Goal: Transaction & Acquisition: Book appointment/travel/reservation

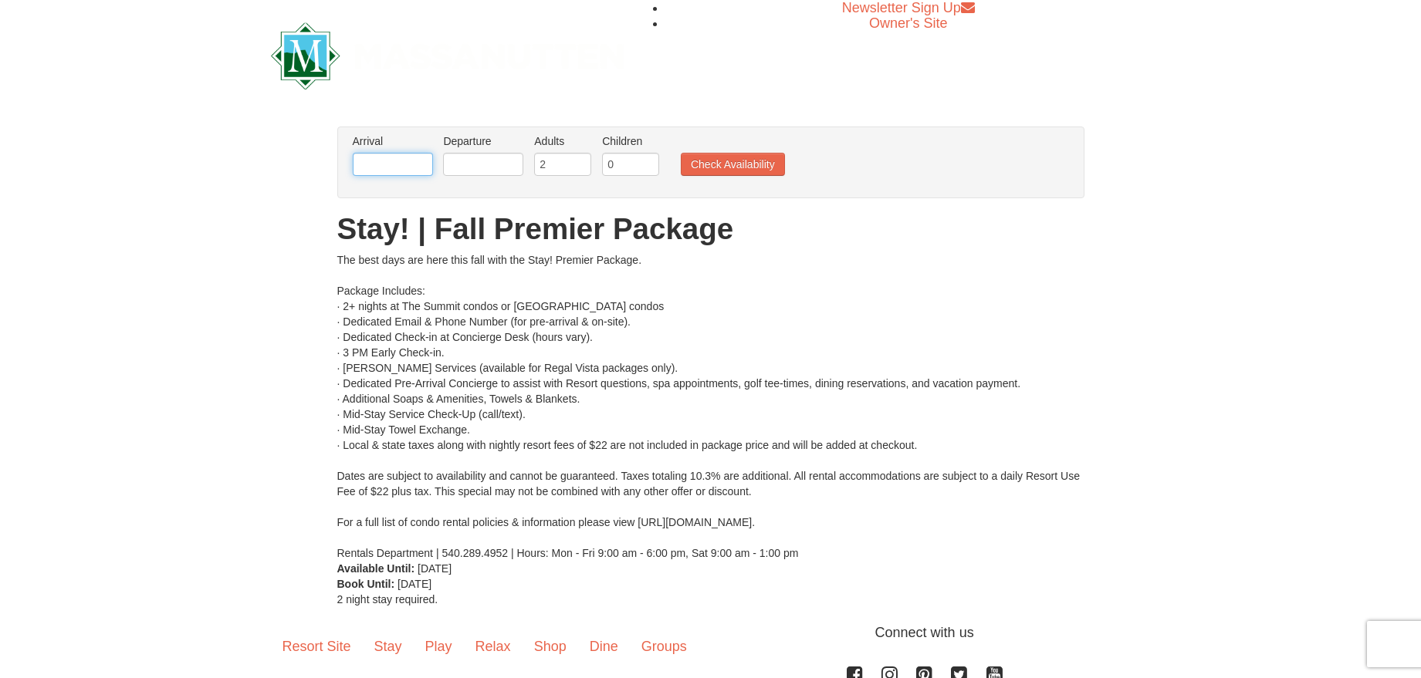
click at [401, 169] on input "text" at bounding box center [393, 164] width 80 height 23
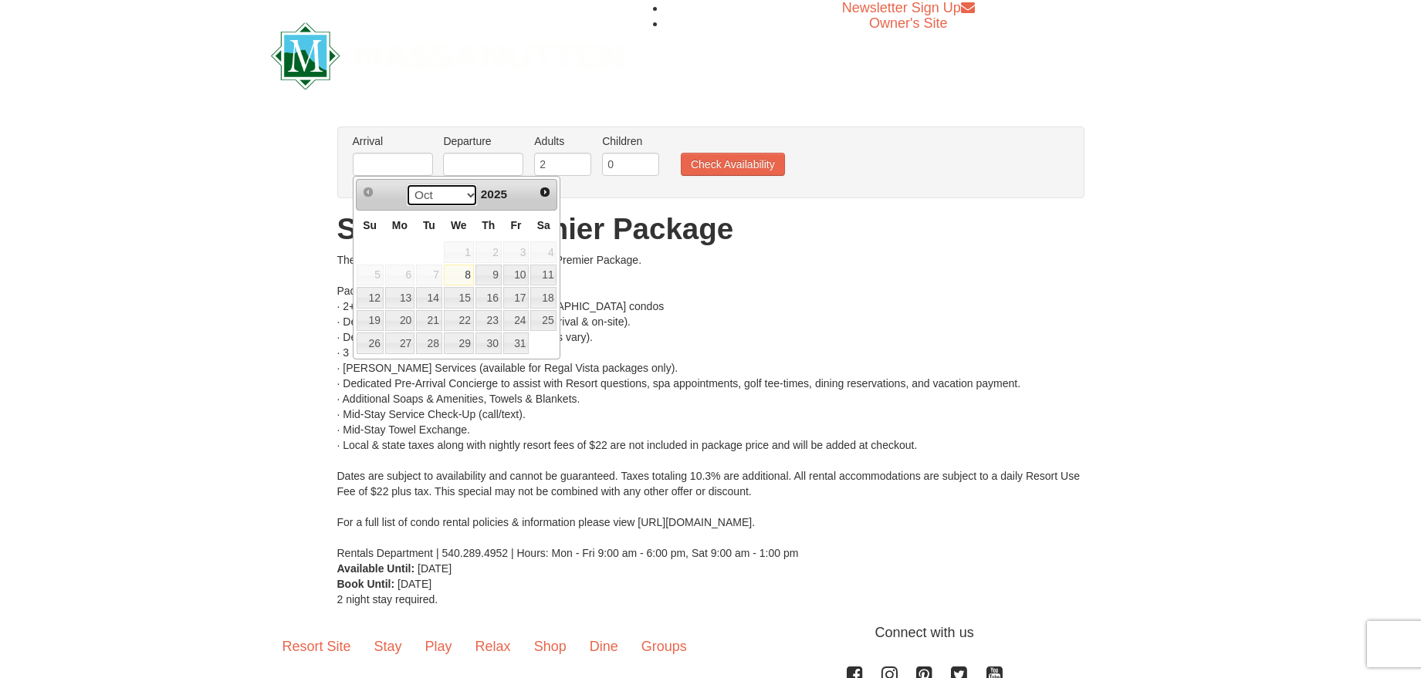
click at [470, 198] on select "Oct Nov Dec" at bounding box center [442, 195] width 72 height 23
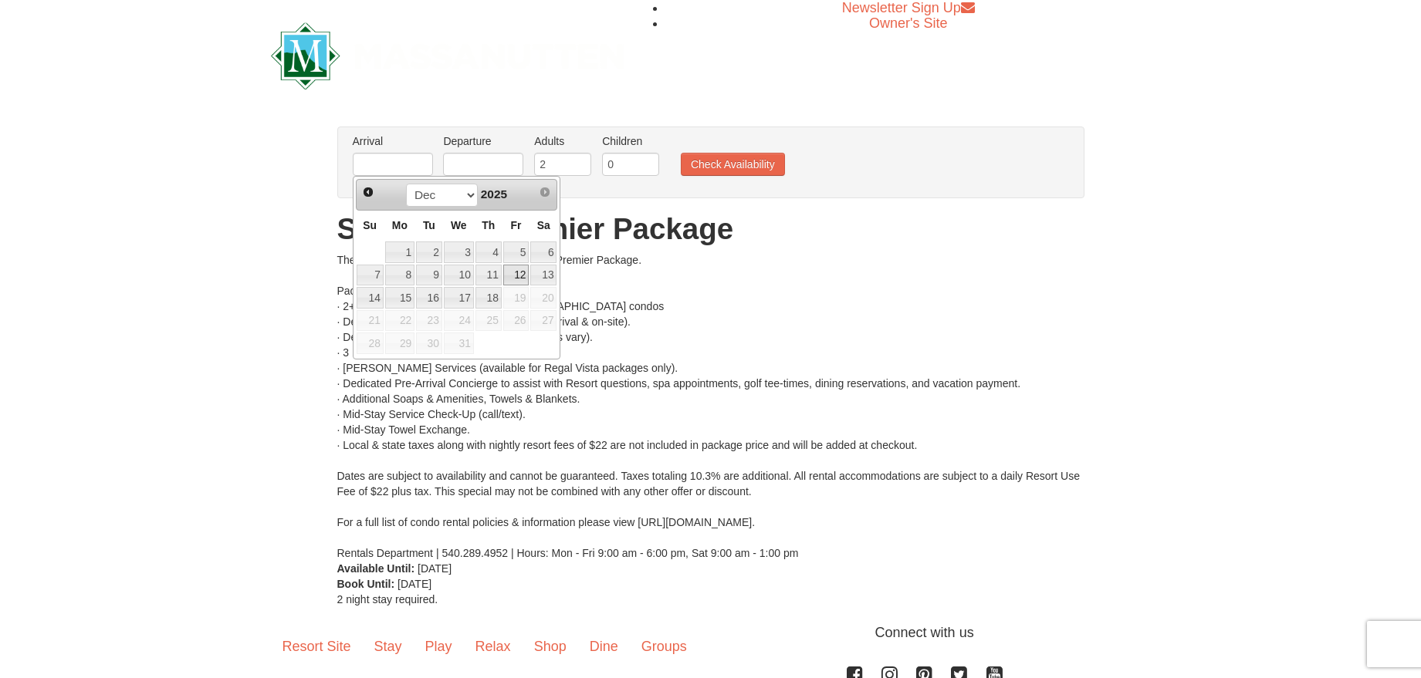
click at [516, 271] on link "12" at bounding box center [516, 276] width 26 height 22
type input "[DATE]"
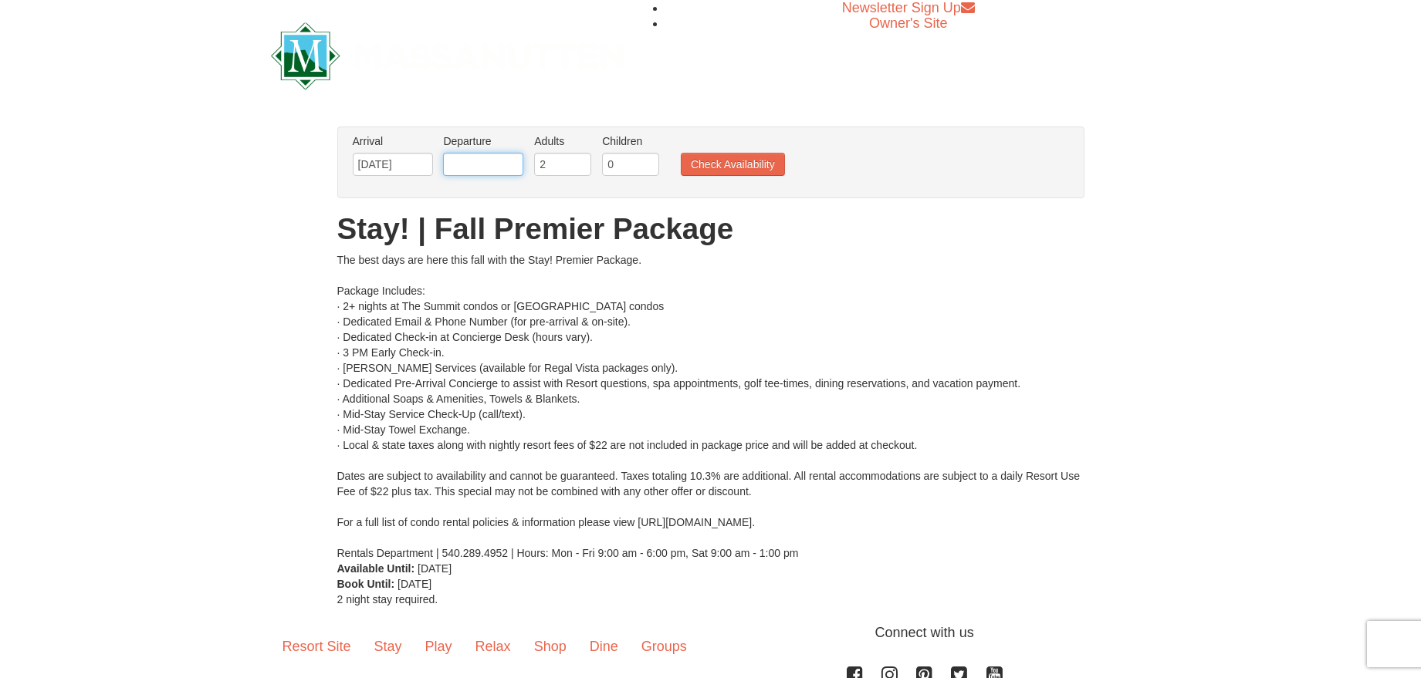
click at [483, 167] on input "text" at bounding box center [483, 164] width 80 height 23
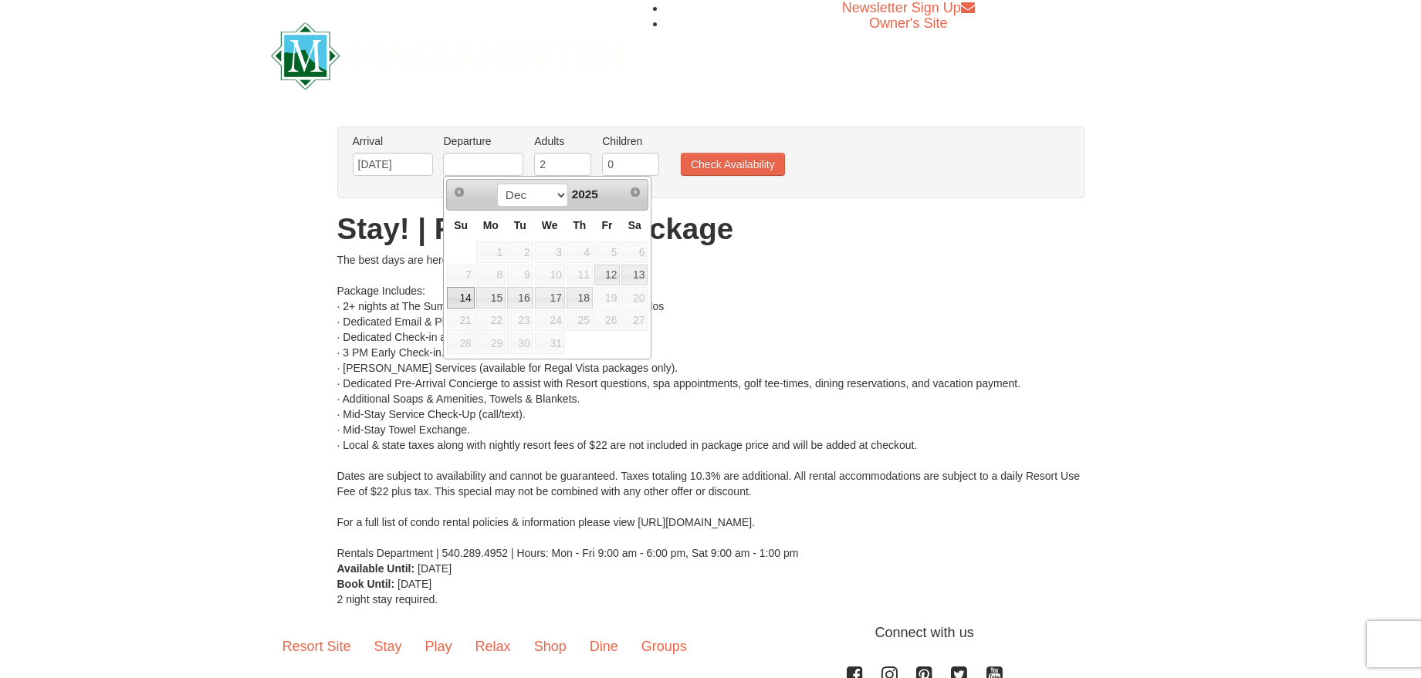
click at [460, 292] on link "14" at bounding box center [460, 298] width 27 height 22
type input "[DATE]"
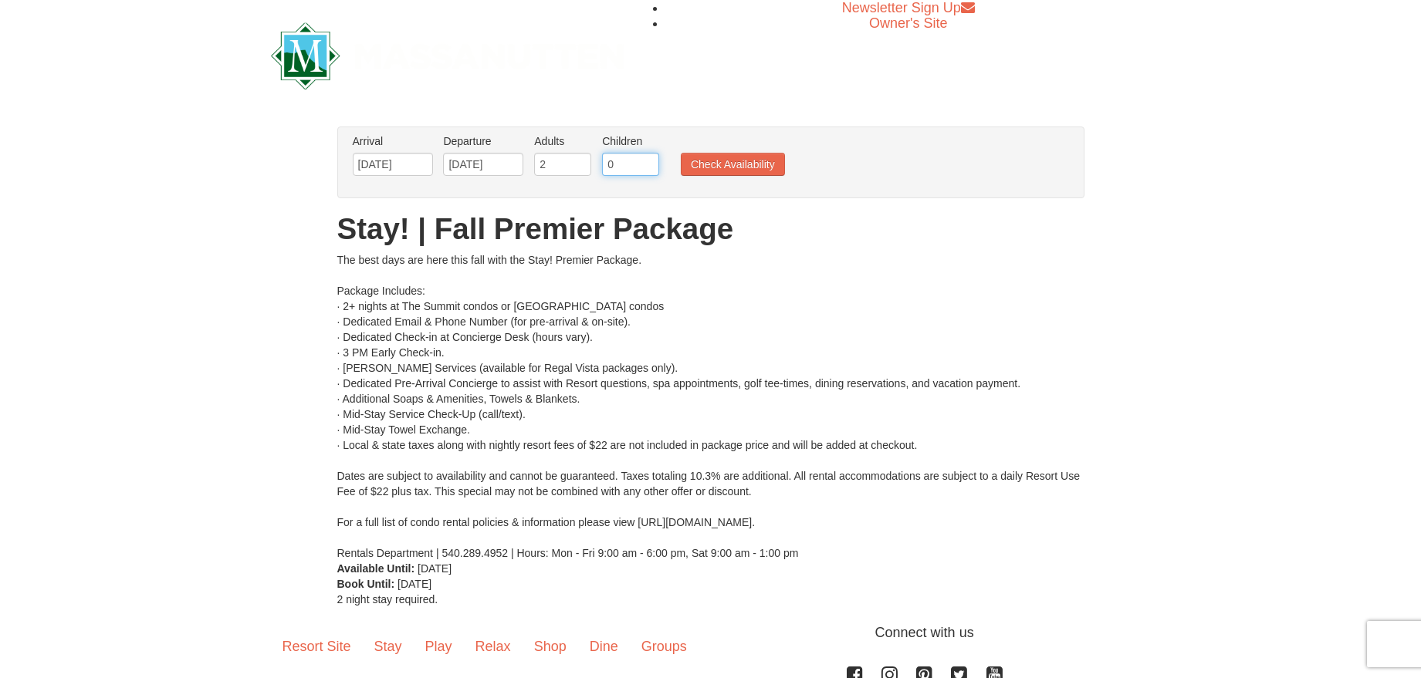
click at [620, 161] on input "0" at bounding box center [630, 164] width 57 height 23
type input "2"
click at [721, 167] on button "Check Availability" at bounding box center [733, 164] width 104 height 23
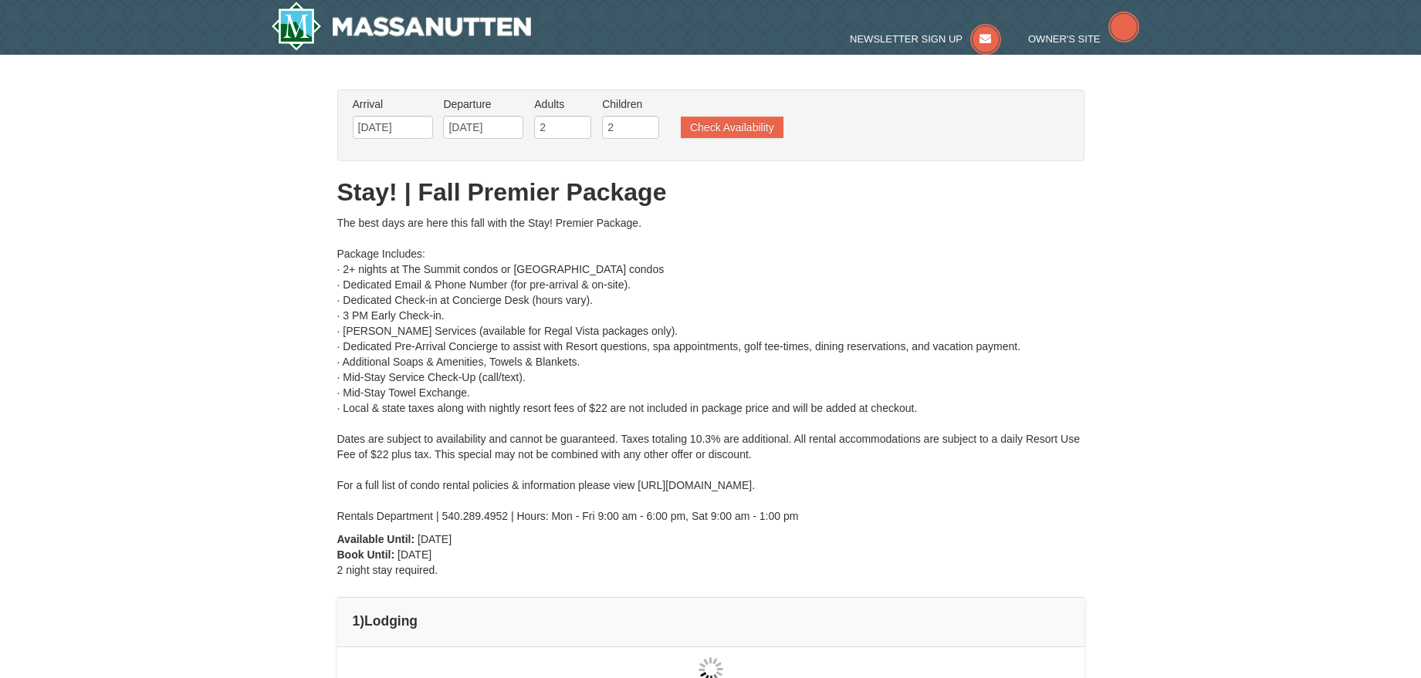
type input "[DATE]"
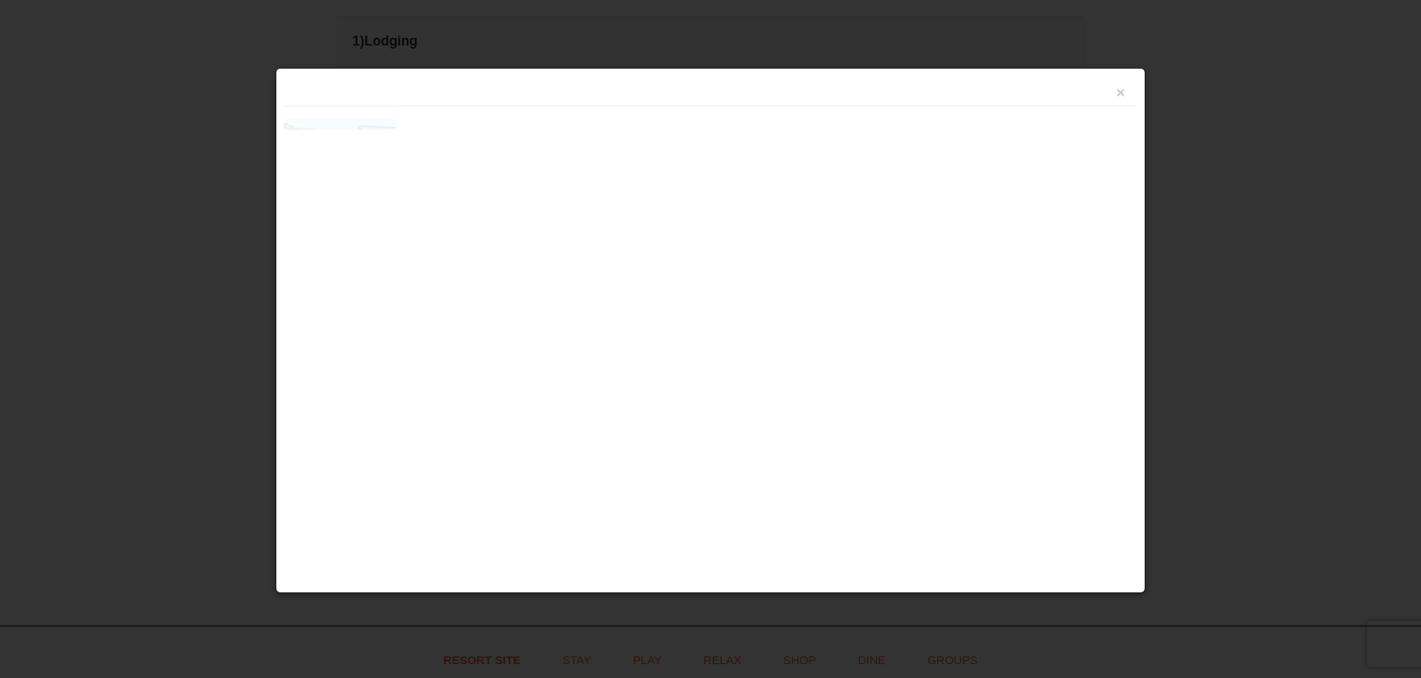
scroll to position [658, 0]
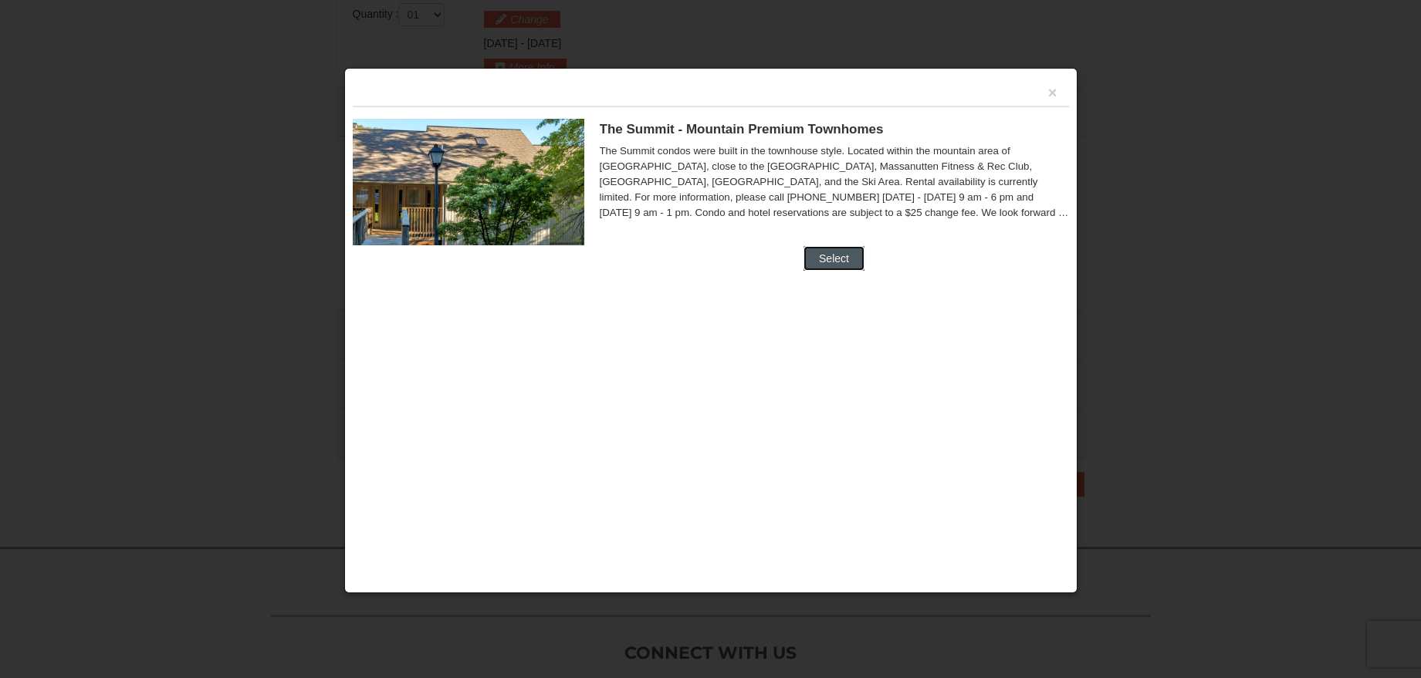
click at [824, 252] on button "Select" at bounding box center [833, 258] width 61 height 25
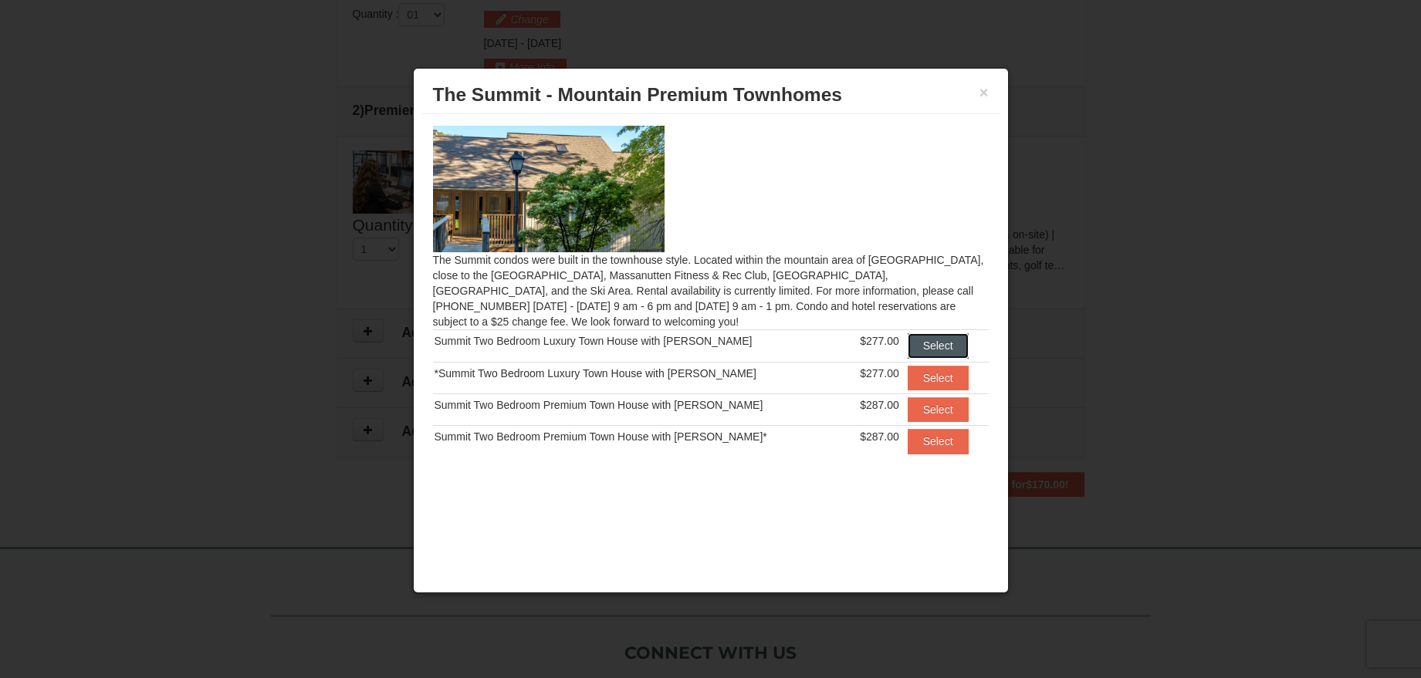
click at [932, 345] on button "Select" at bounding box center [938, 345] width 61 height 25
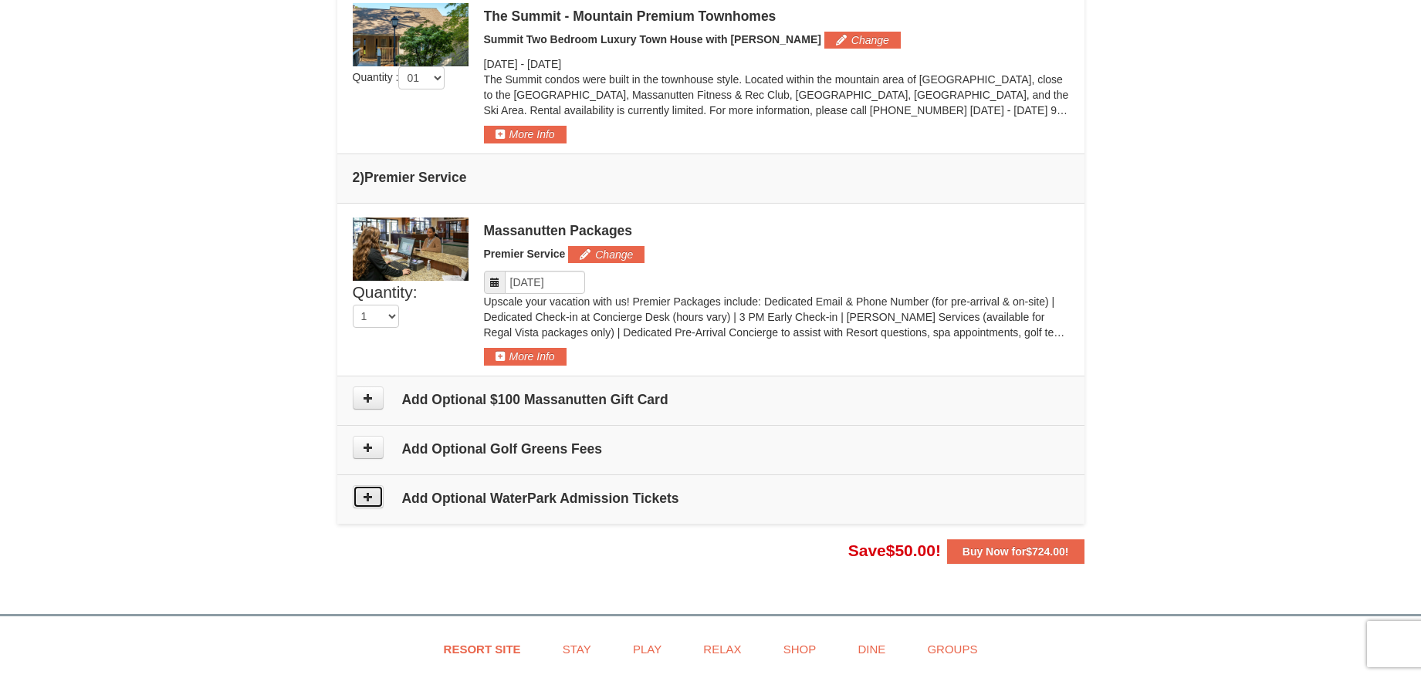
click at [374, 499] on button at bounding box center [368, 496] width 31 height 23
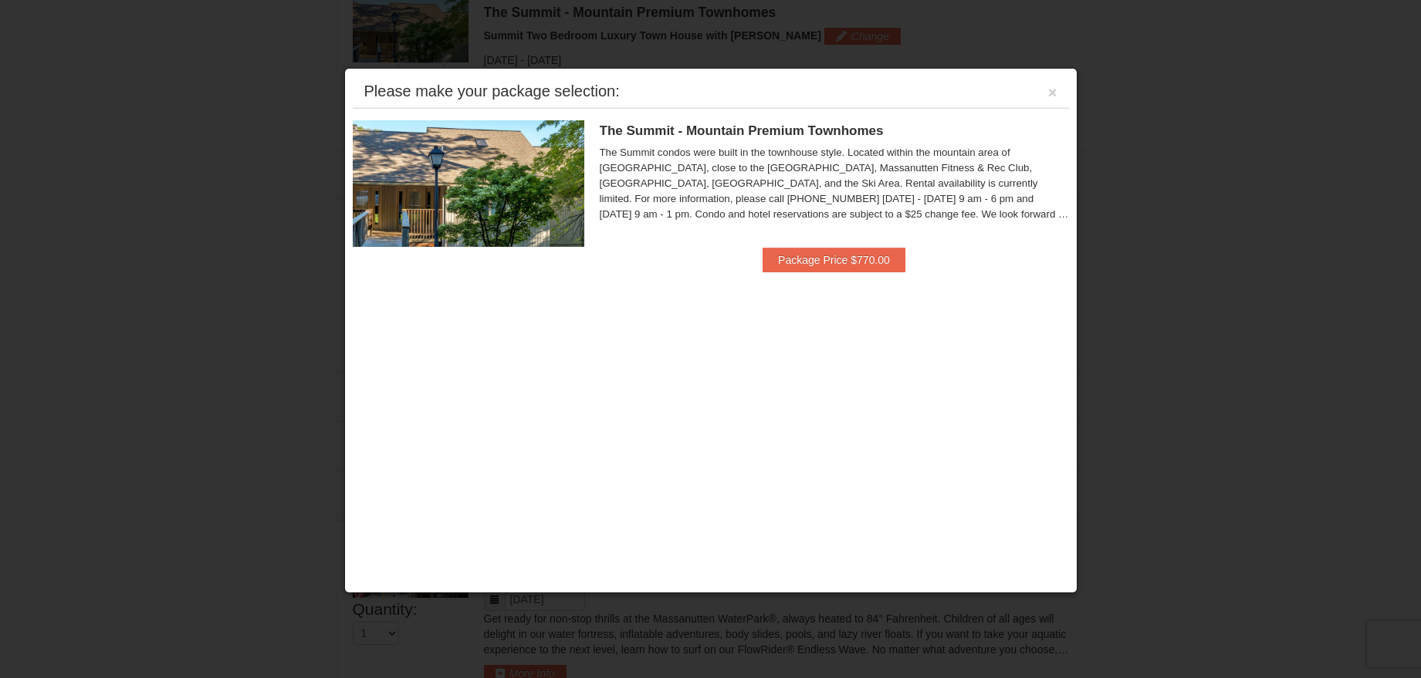
scroll to position [661, 0]
click at [1056, 98] on button "×" at bounding box center [1052, 92] width 9 height 15
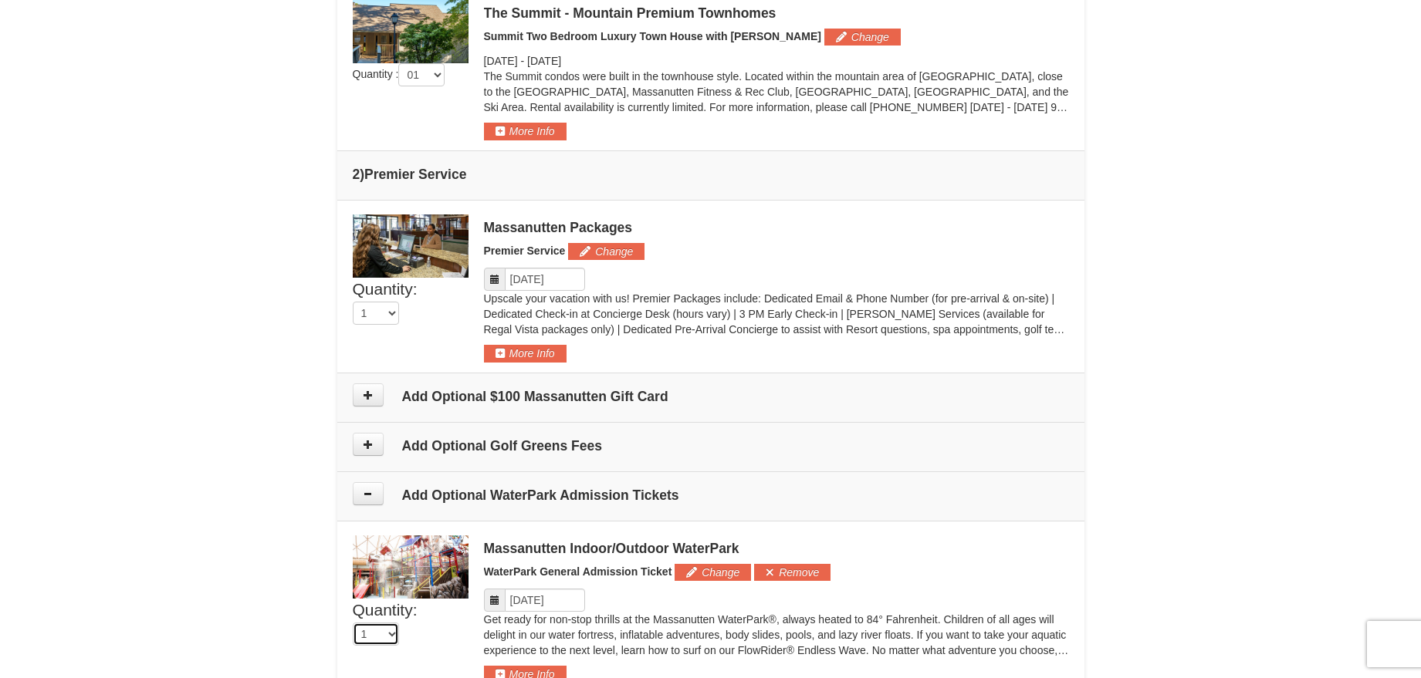
click at [391, 632] on select "0 1 2 3 4 5 6 7 8" at bounding box center [376, 634] width 46 height 23
select select "4"
click at [353, 623] on select "0 1 2 3 4 5 6 7 8" at bounding box center [376, 634] width 46 height 23
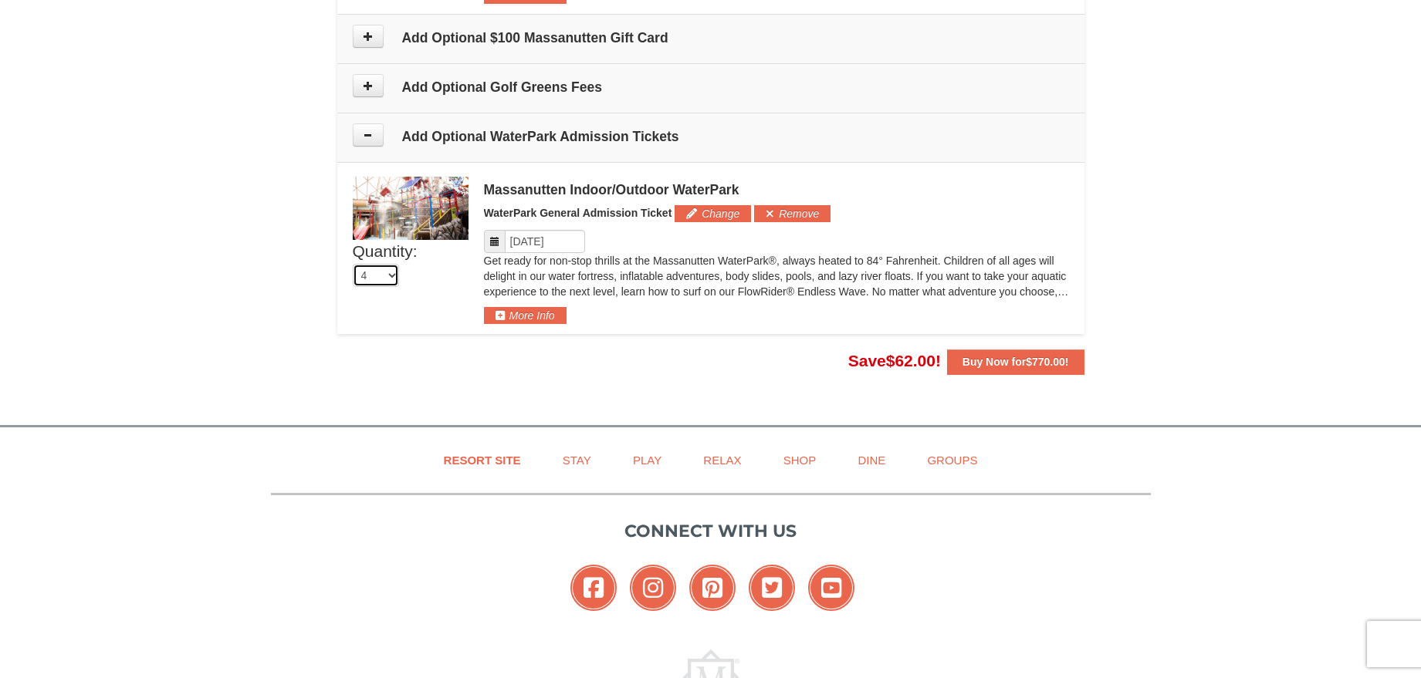
scroll to position [1040, 0]
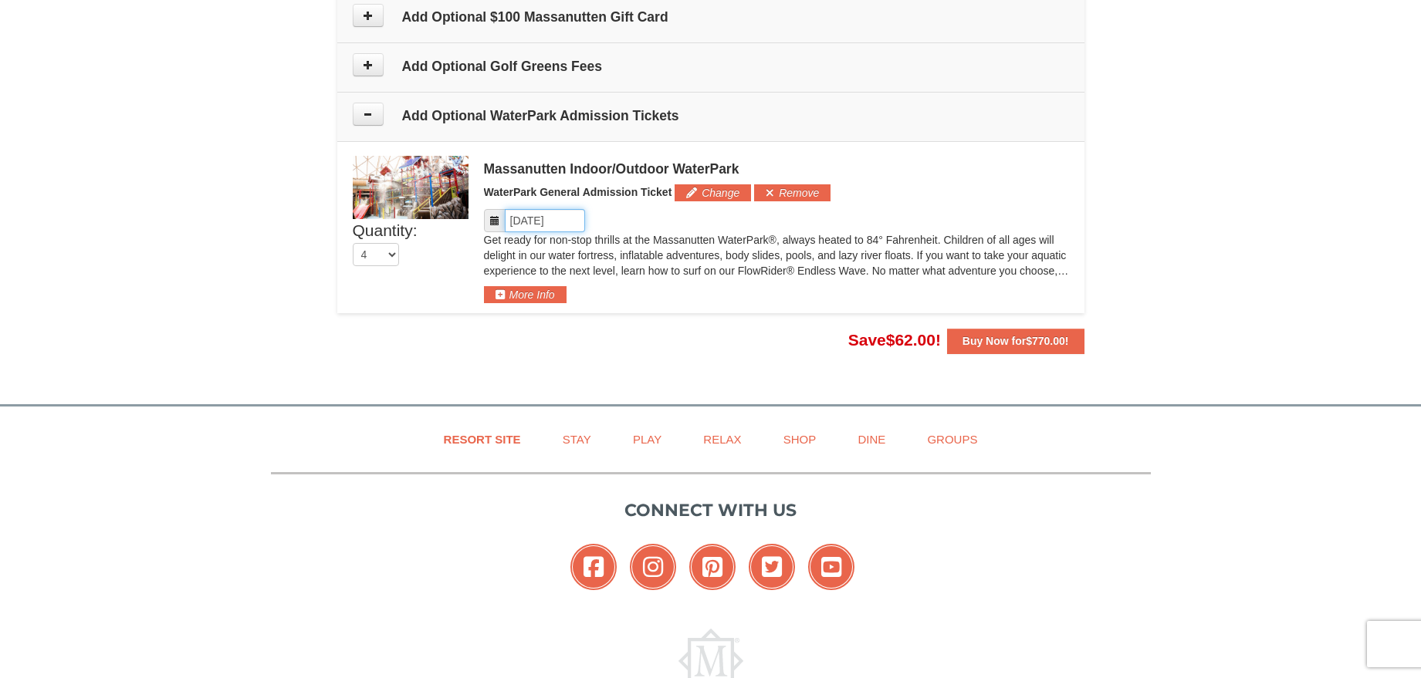
click at [563, 225] on input "Please format dates MM/DD/YYYY" at bounding box center [545, 220] width 80 height 23
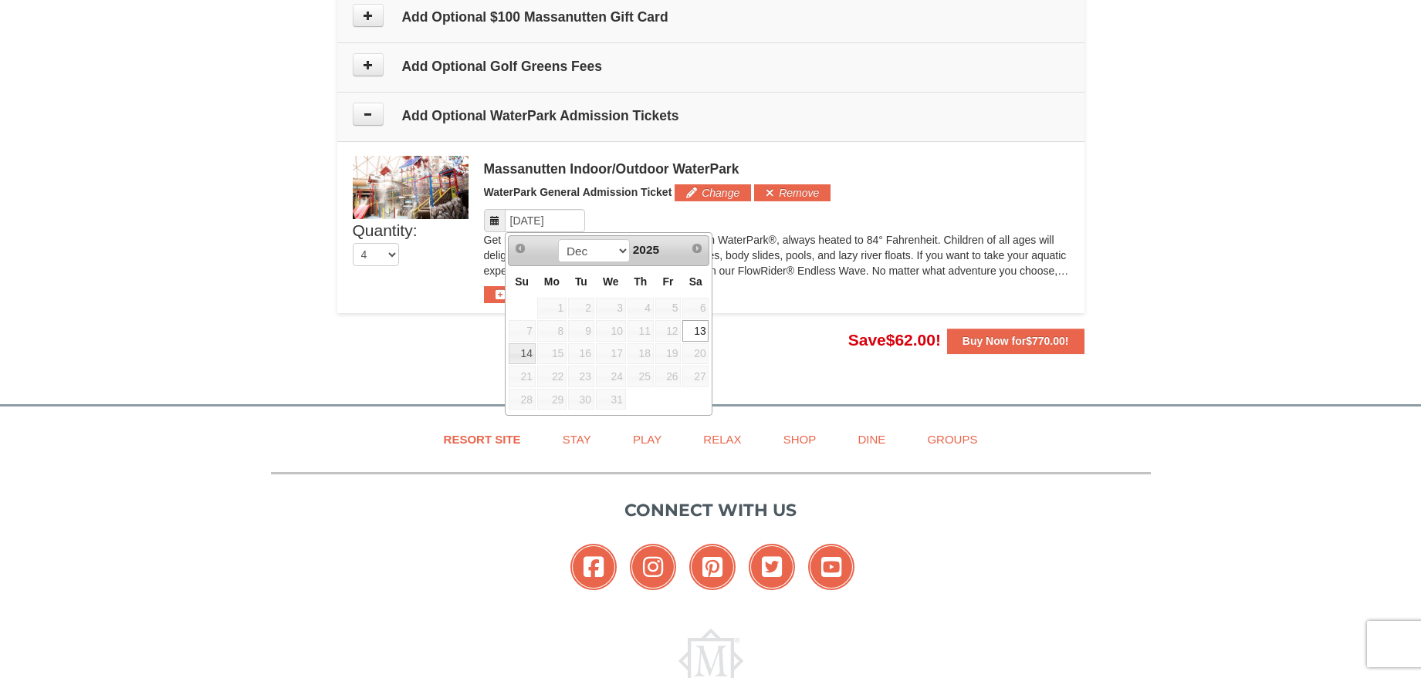
click at [704, 331] on link "13" at bounding box center [695, 331] width 26 height 22
